Goal: Transaction & Acquisition: Book appointment/travel/reservation

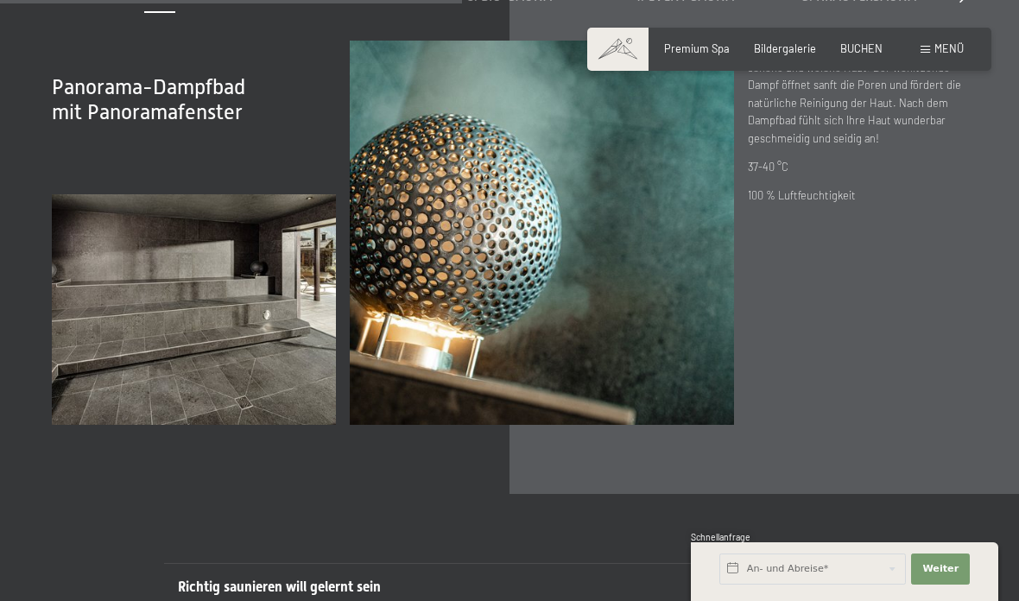
scroll to position [4437, 0]
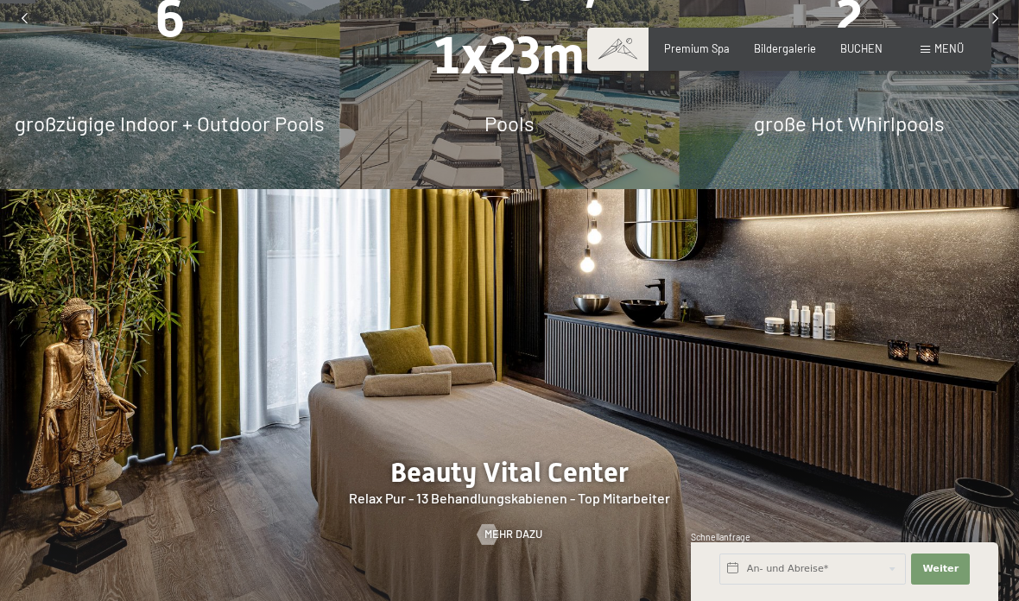
scroll to position [0, 0]
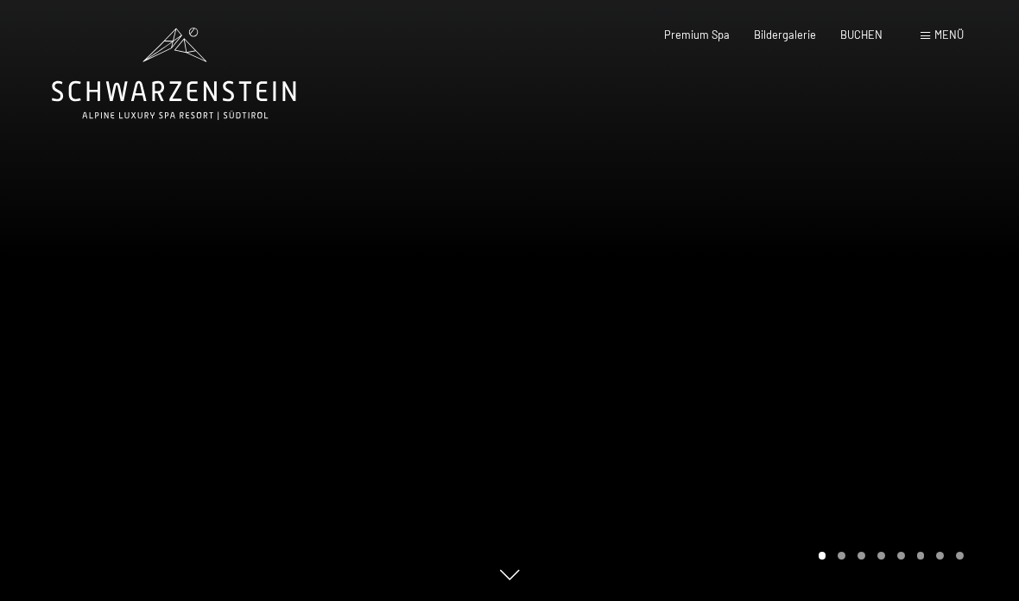
click at [946, 40] on span "Menü" at bounding box center [948, 35] width 29 height 14
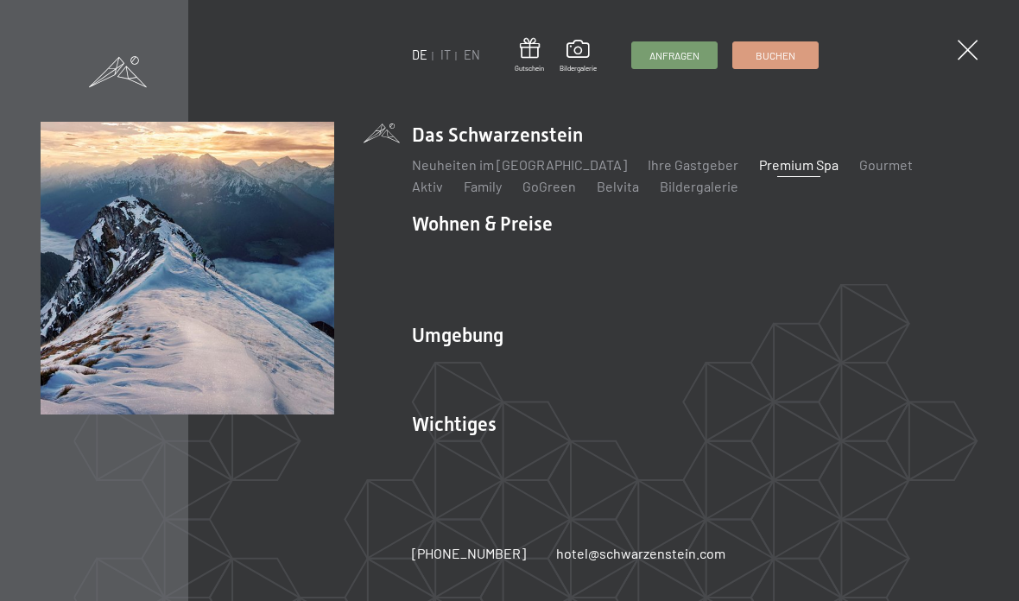
click at [688, 362] on link "Wandern & Sommer" at bounding box center [657, 364] width 120 height 16
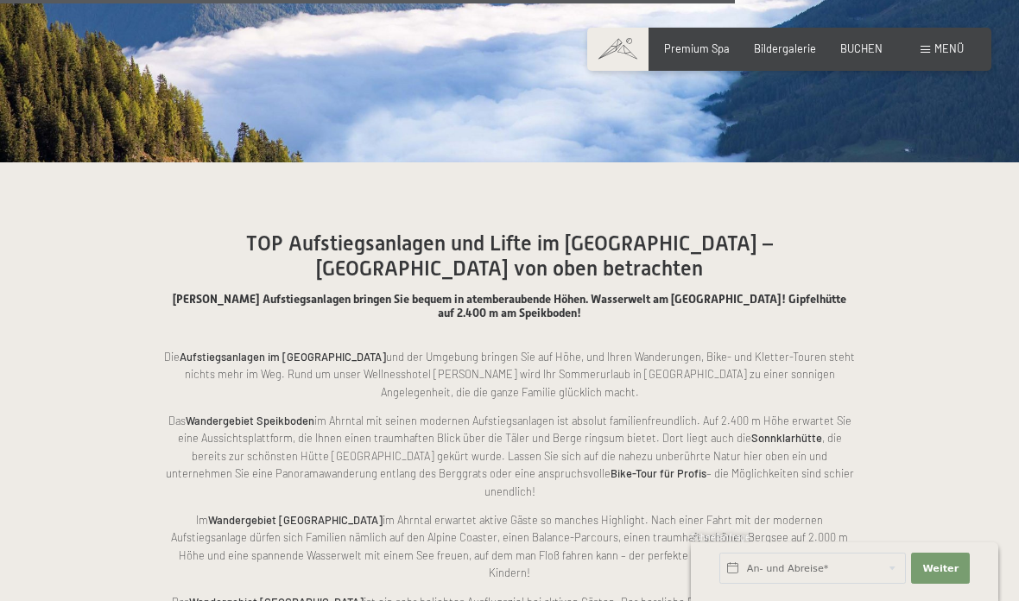
scroll to position [5019, 0]
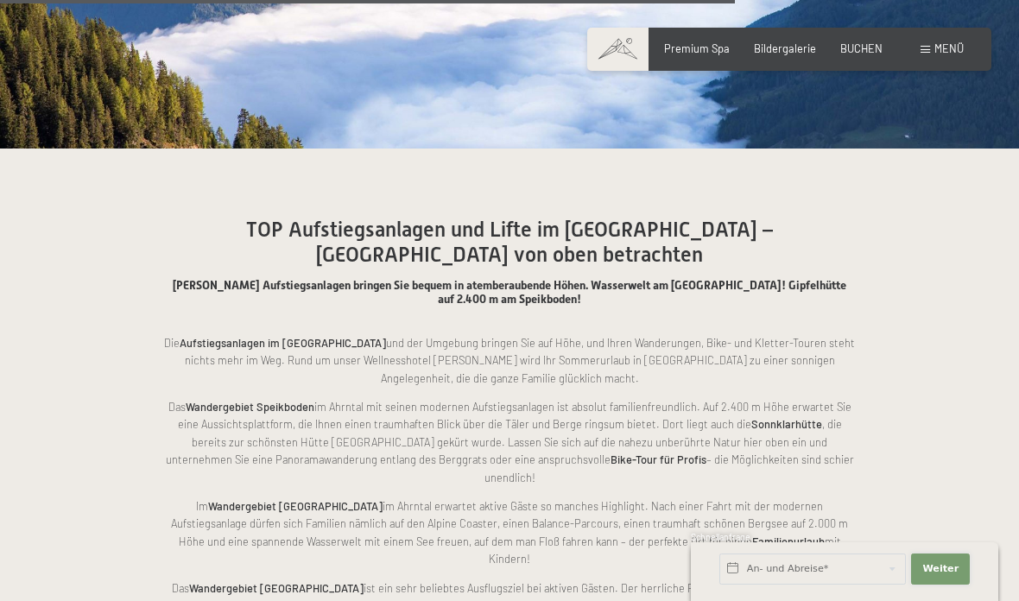
click at [942, 561] on button "Weiter Adressfelder ausblenden" at bounding box center [940, 568] width 59 height 31
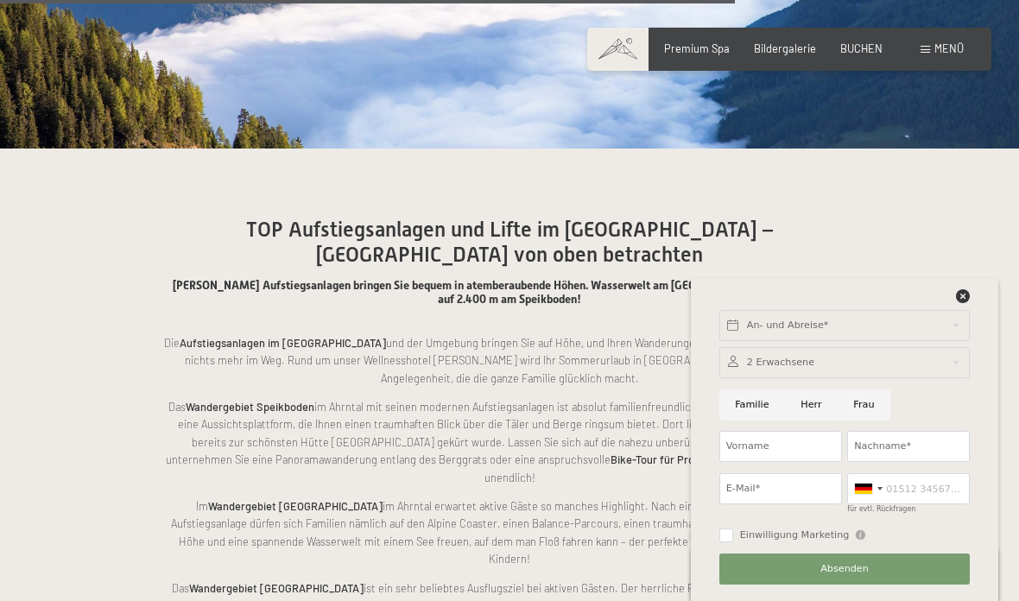
click at [838, 348] on div at bounding box center [844, 362] width 250 height 31
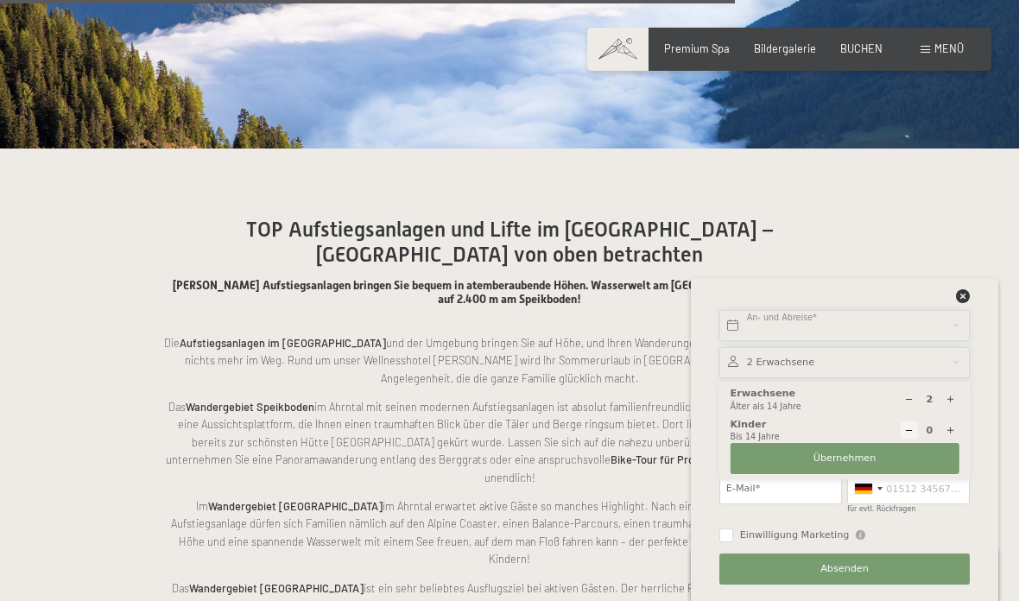
click at [932, 312] on input "text" at bounding box center [844, 325] width 250 height 31
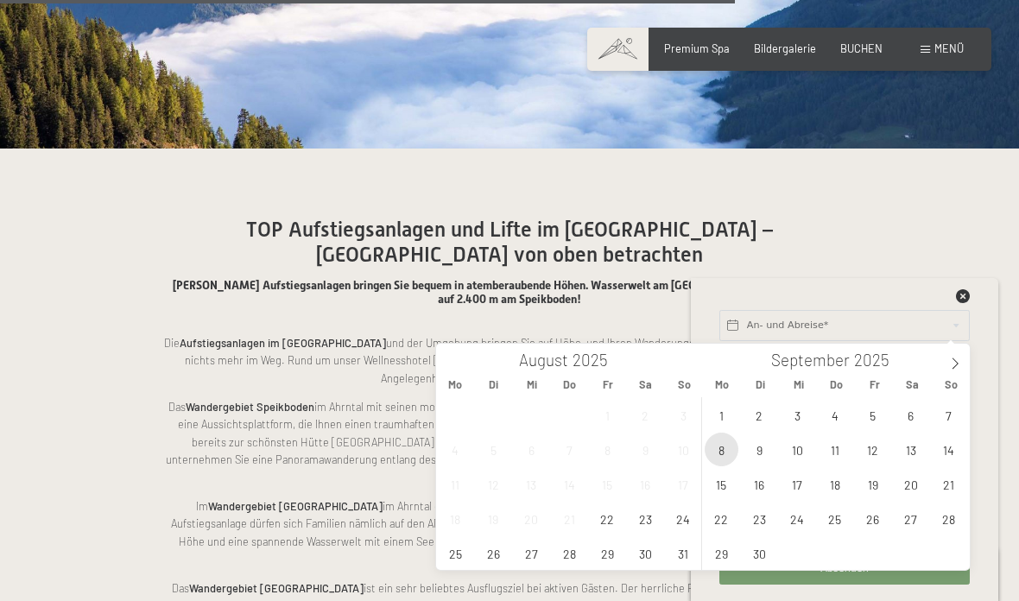
click at [722, 457] on span "8" at bounding box center [721, 449] width 34 height 34
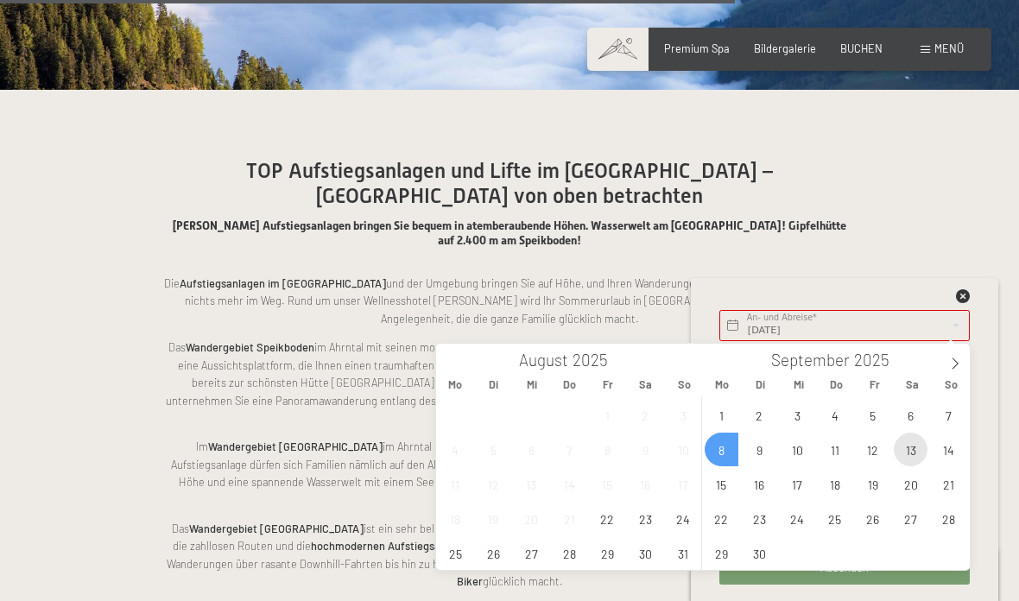
click at [914, 447] on span "13" at bounding box center [910, 449] width 34 height 34
type input "[DATE] - [DATE]"
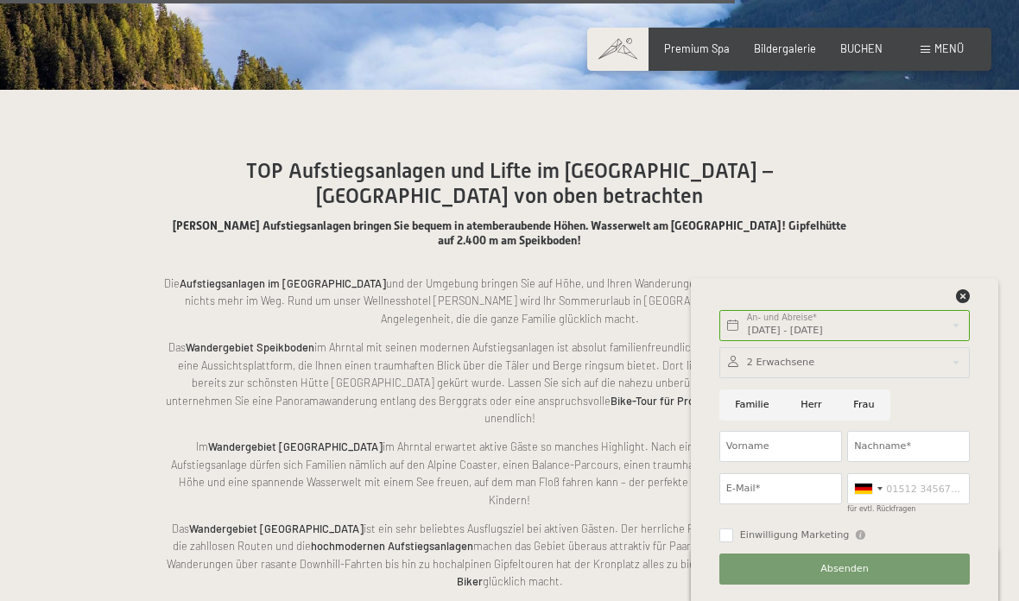
click at [859, 401] on input "Frau" at bounding box center [863, 404] width 53 height 31
radio input "true"
click at [792, 447] on input "Vorname" at bounding box center [780, 446] width 123 height 31
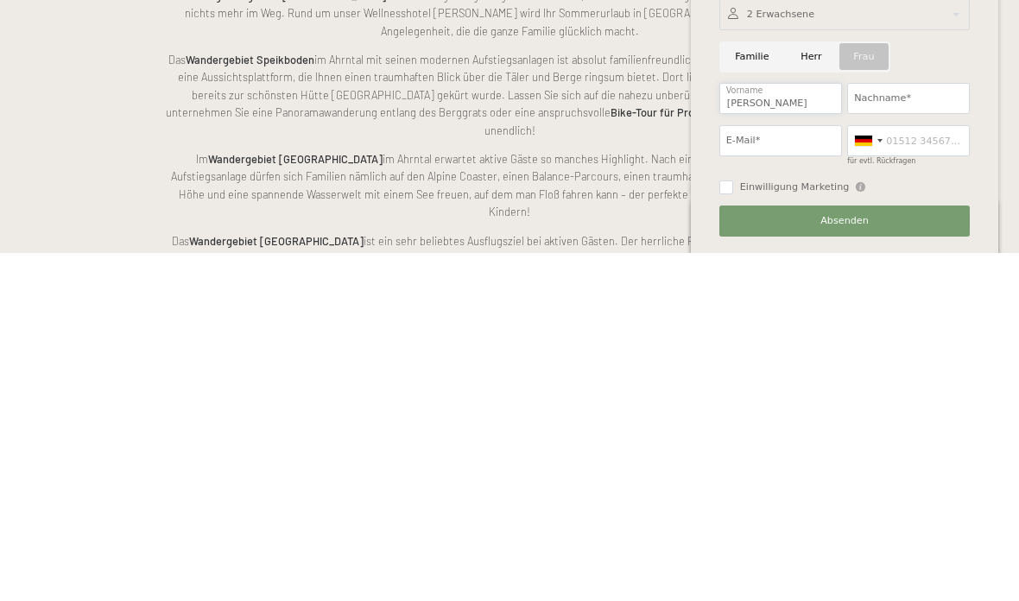
type input "[PERSON_NAME]"
click at [918, 431] on input "Nachname*" at bounding box center [908, 446] width 123 height 31
type input "Pratscher"
click at [789, 473] on input "E-Mail*" at bounding box center [780, 488] width 123 height 31
type input "[PERSON_NAME][EMAIL_ADDRESS][DOMAIN_NAME]"
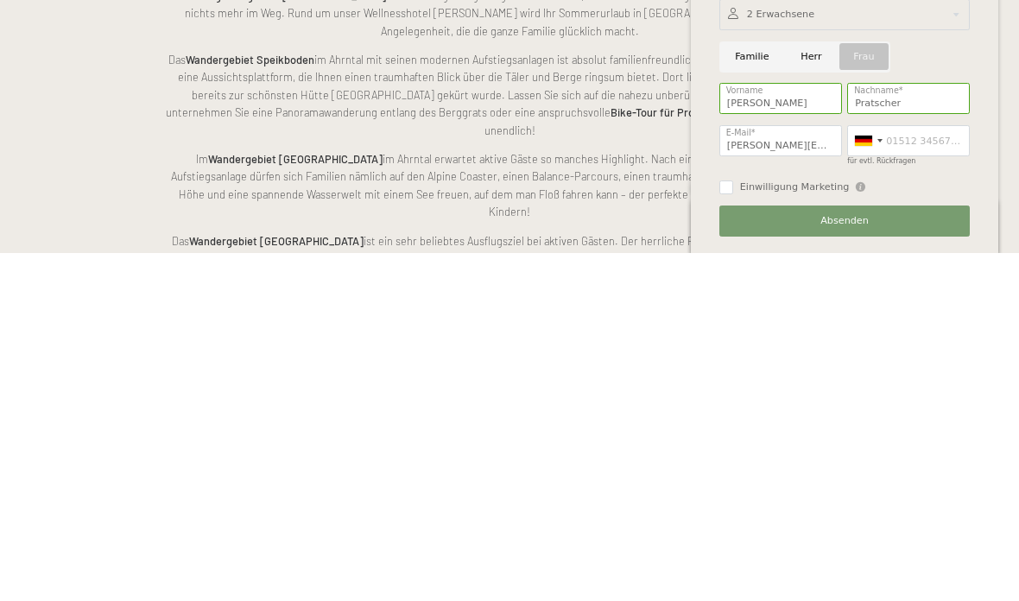
click at [870, 483] on div at bounding box center [863, 488] width 17 height 10
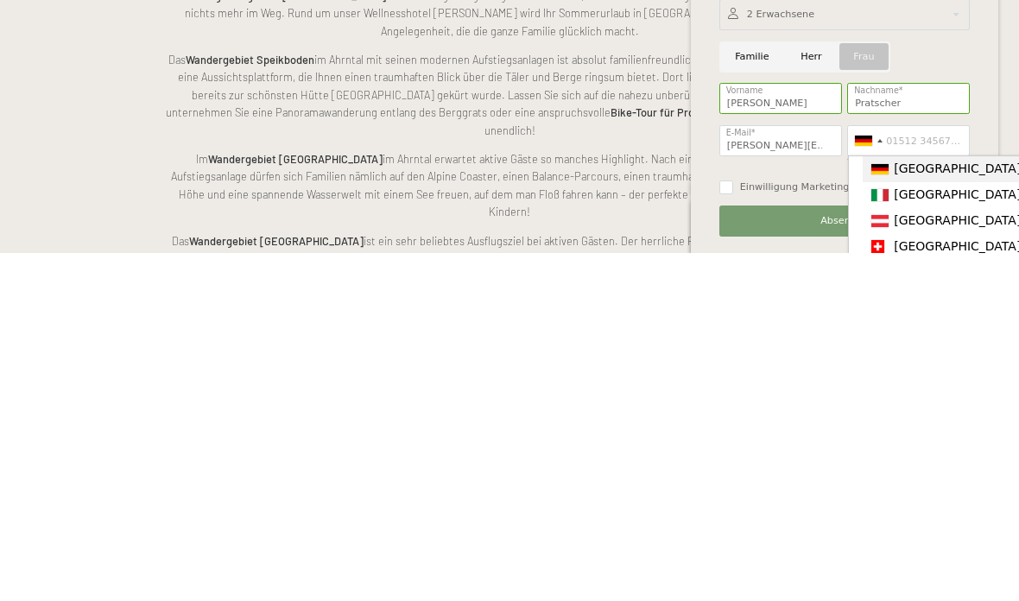
scroll to position [5367, 0]
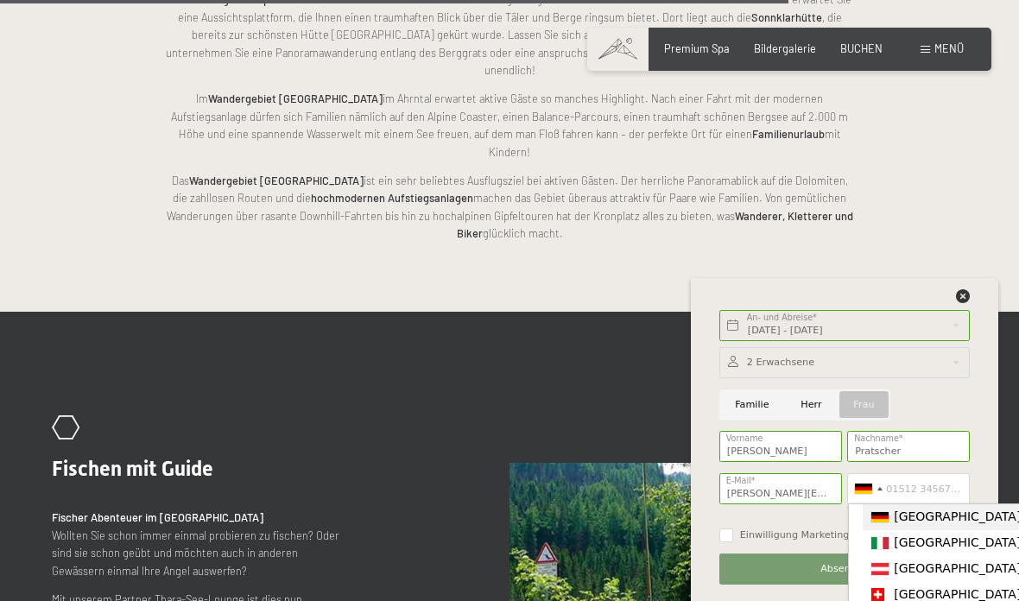
click at [942, 568] on span "[GEOGRAPHIC_DATA] ([GEOGRAPHIC_DATA])" at bounding box center [1027, 568] width 268 height 14
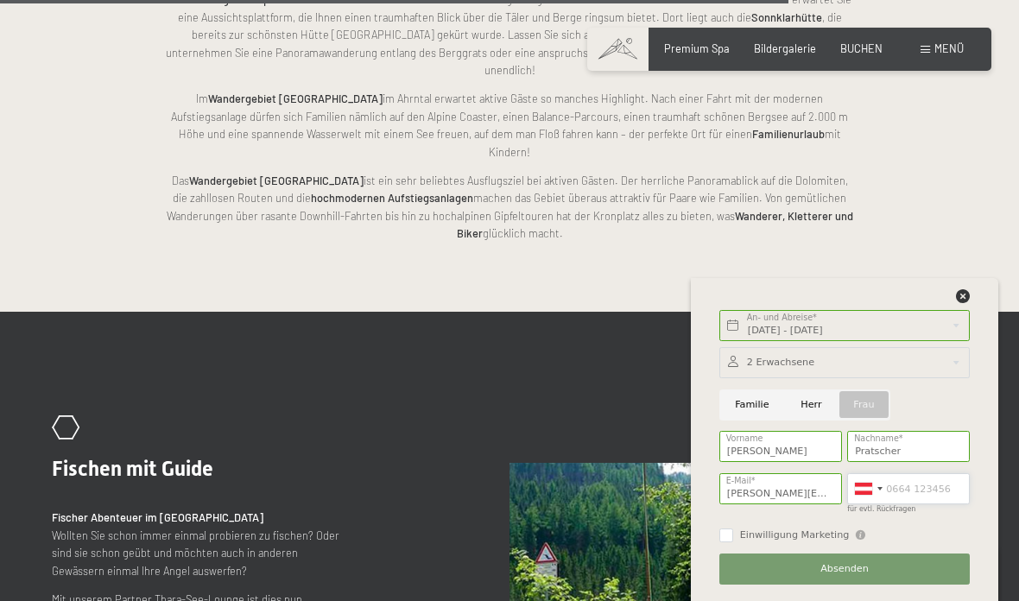
scroll to position [5366, 0]
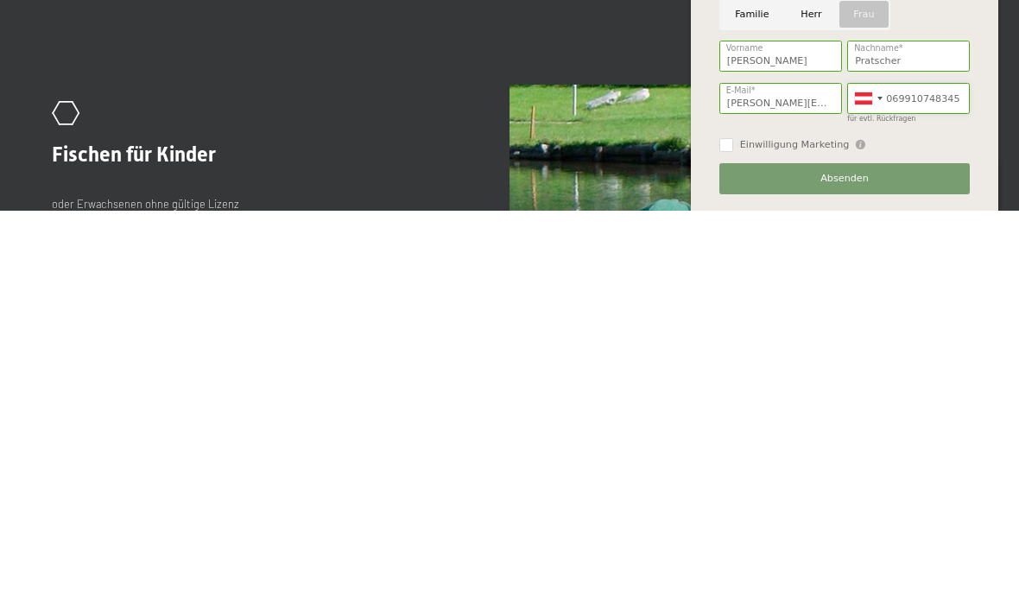
type input "069910748345"
click at [912, 553] on button "Absenden" at bounding box center [844, 568] width 250 height 31
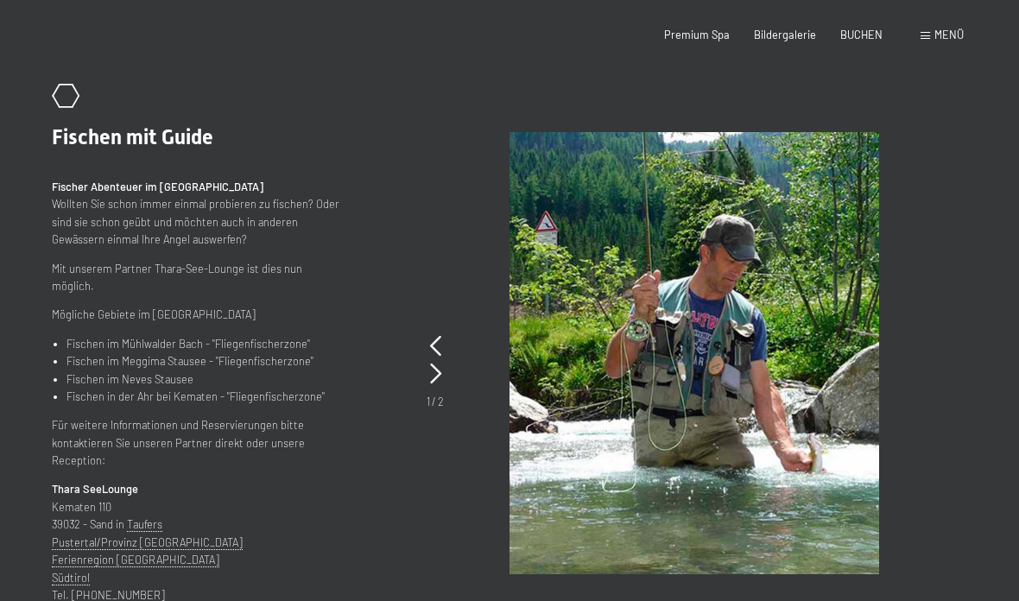
scroll to position [0, 0]
